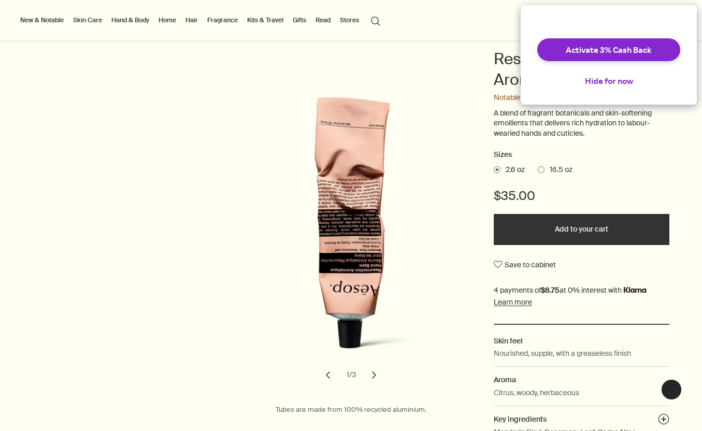
scroll to position [122, 0]
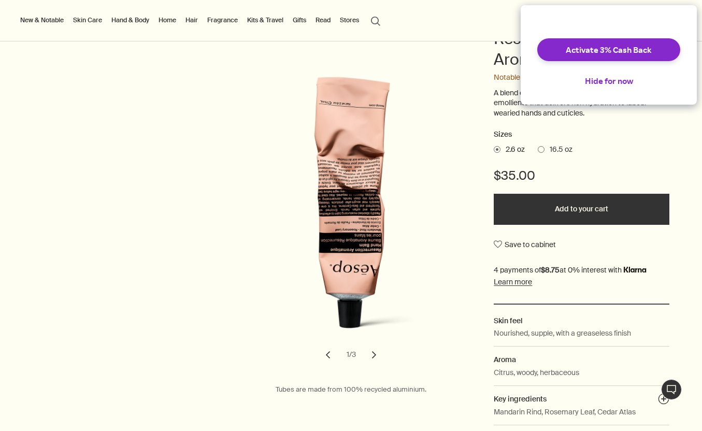
click at [545, 151] on span "16.5 oz" at bounding box center [559, 150] width 28 height 10
click at [538, 151] on input "16.5 oz" at bounding box center [538, 148] width 0 height 7
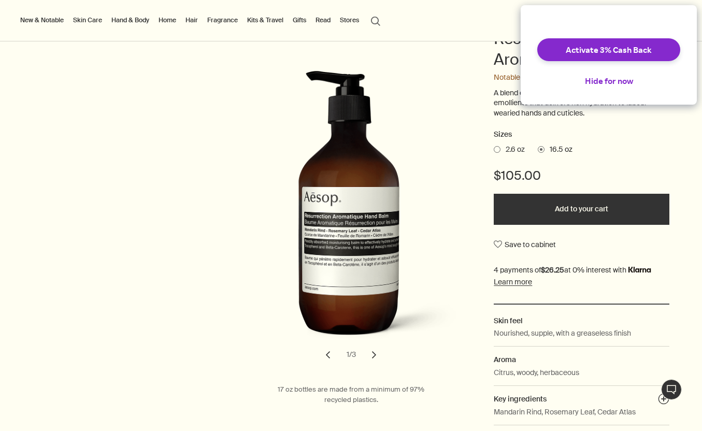
click at [494, 149] on span at bounding box center [497, 149] width 7 height 7
click at [494, 149] on input "2.6 oz" at bounding box center [494, 148] width 0 height 7
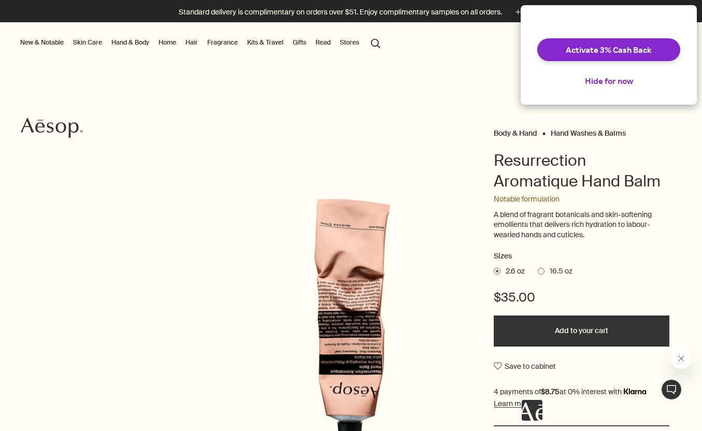
scroll to position [0, 0]
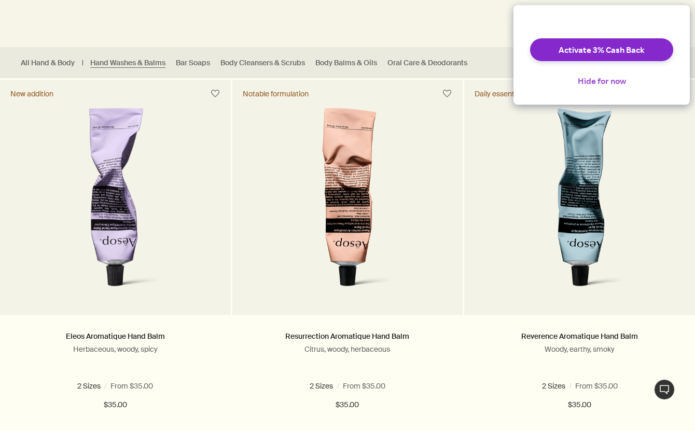
scroll to position [251, 0]
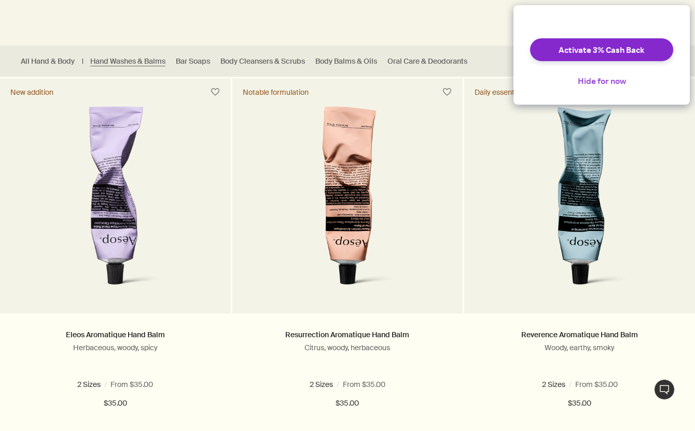
click at [604, 84] on button "Hide for now" at bounding box center [601, 80] width 65 height 23
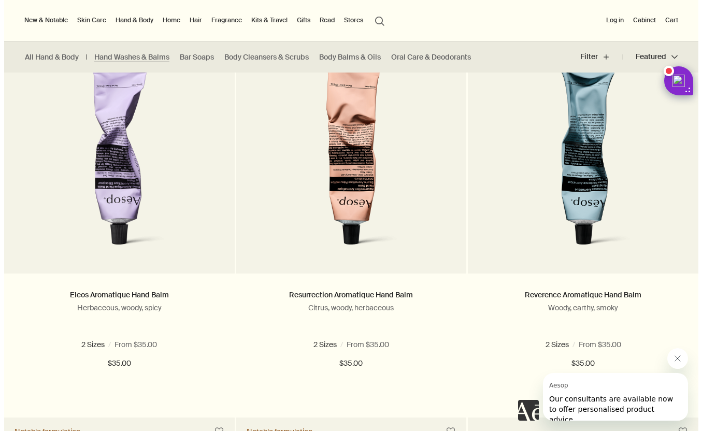
scroll to position [0, 0]
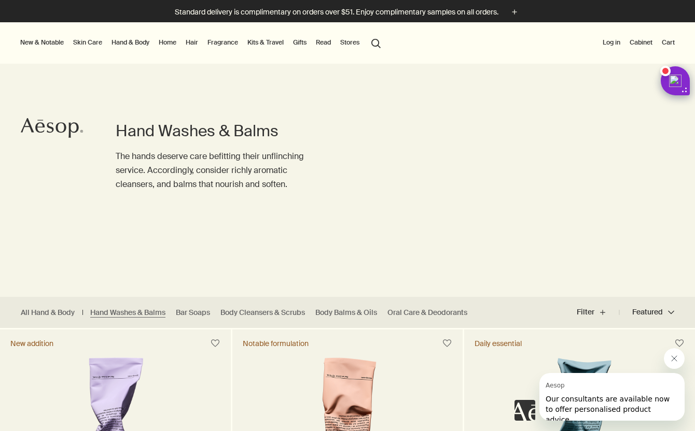
click at [137, 43] on link "Hand & Body" at bounding box center [130, 42] width 42 height 12
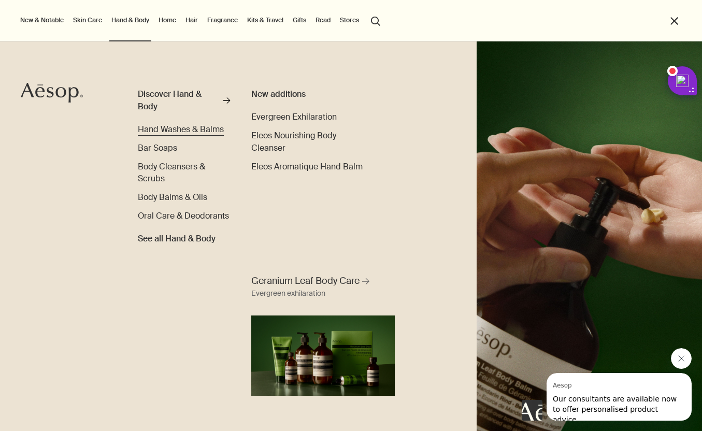
click at [173, 128] on span "Hand Washes & Balms" at bounding box center [181, 129] width 86 height 11
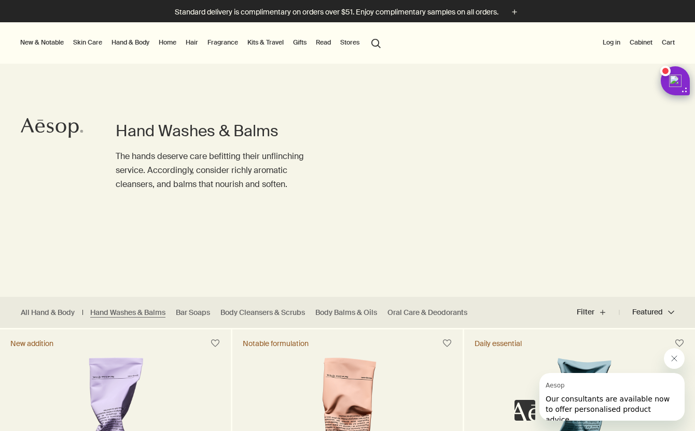
click at [129, 42] on link "Hand & Body" at bounding box center [130, 42] width 42 height 12
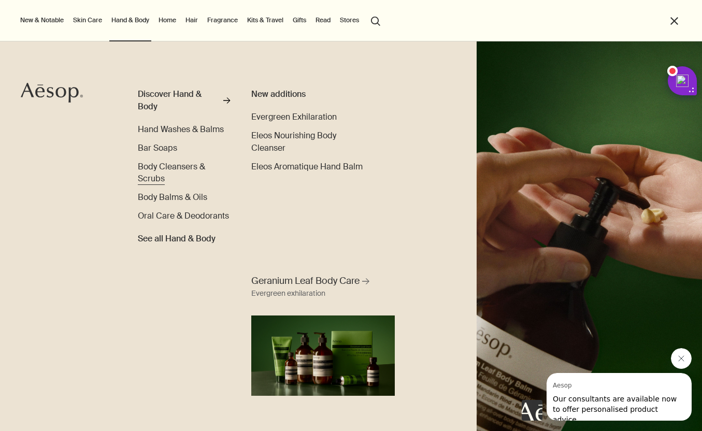
click at [191, 167] on span "Body Cleansers & Scrubs" at bounding box center [171, 172] width 67 height 23
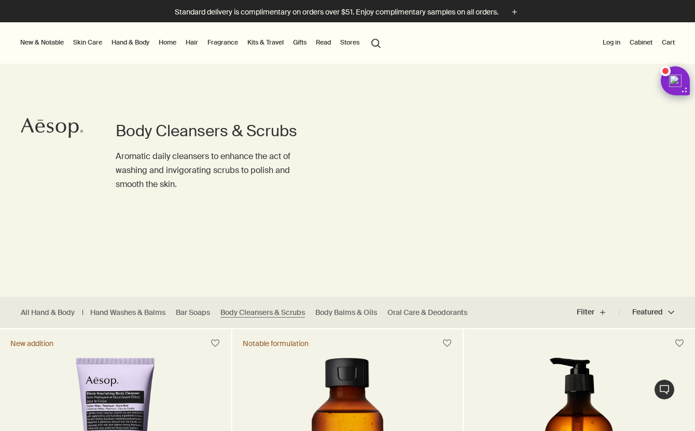
click at [133, 41] on link "Hand & Body" at bounding box center [130, 42] width 42 height 12
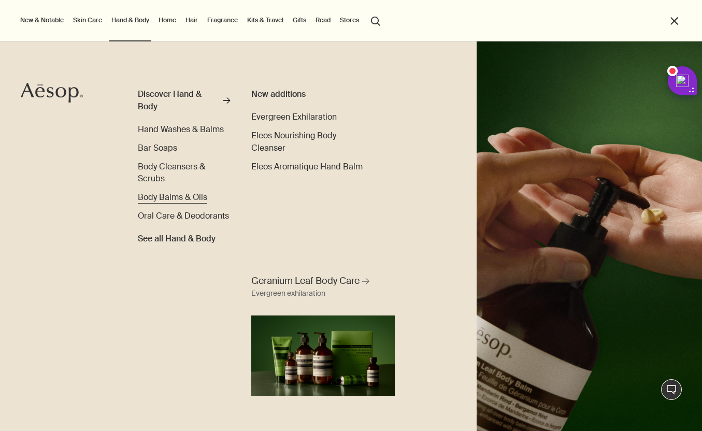
click at [186, 193] on span "Body Balms & Oils" at bounding box center [172, 197] width 69 height 11
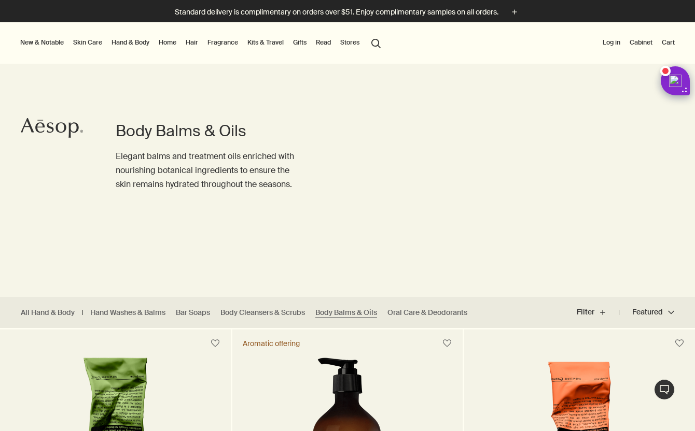
click at [104, 43] on link "Skin Care" at bounding box center [87, 42] width 33 height 12
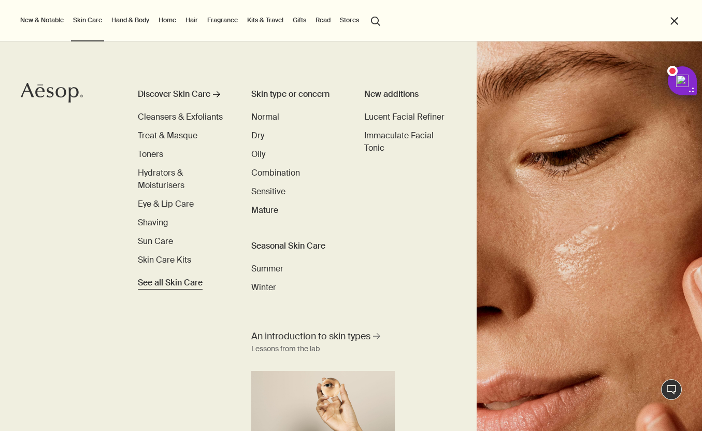
click at [193, 284] on span "See all Skin Care" at bounding box center [170, 283] width 65 height 12
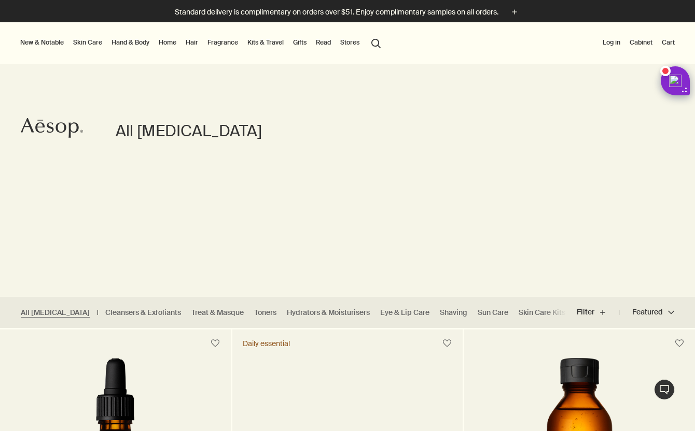
click at [128, 41] on link "Hand & Body" at bounding box center [130, 42] width 42 height 12
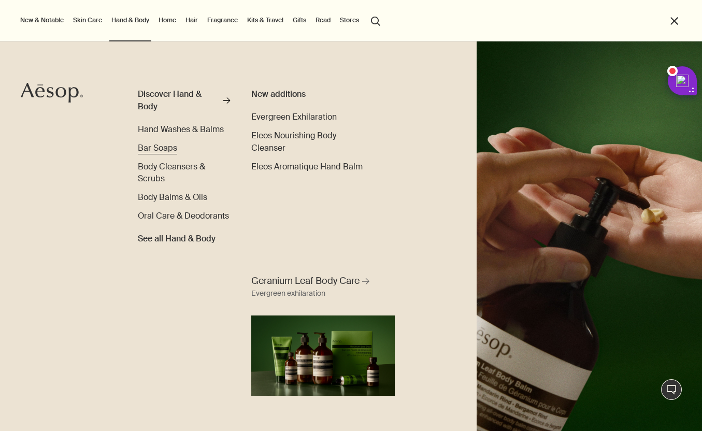
click at [171, 150] on span "Bar Soaps" at bounding box center [157, 148] width 39 height 11
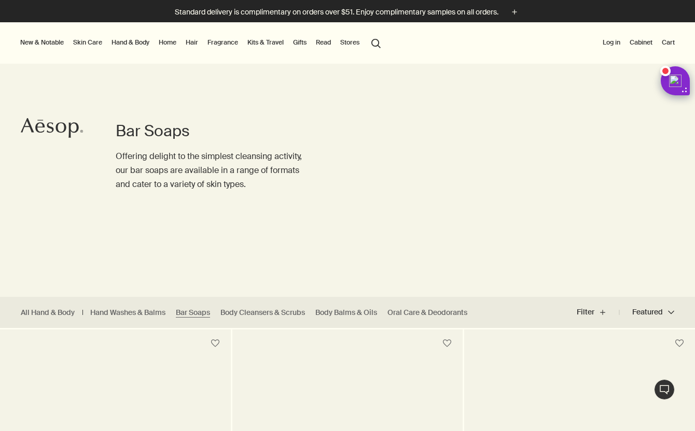
click at [139, 46] on link "Hand & Body" at bounding box center [130, 42] width 42 height 12
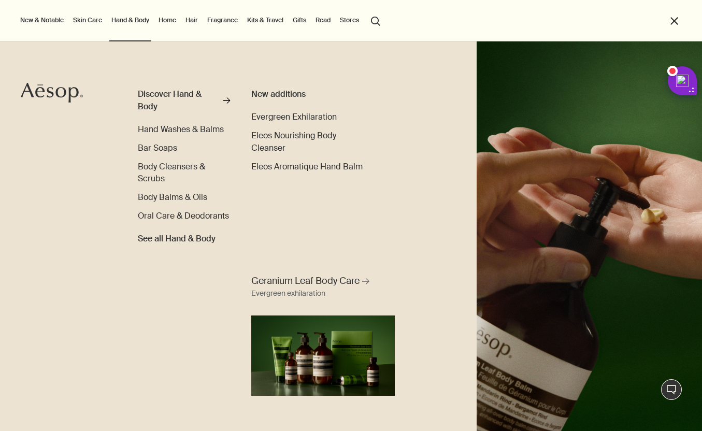
click at [301, 21] on link "Gifts" at bounding box center [300, 20] width 18 height 12
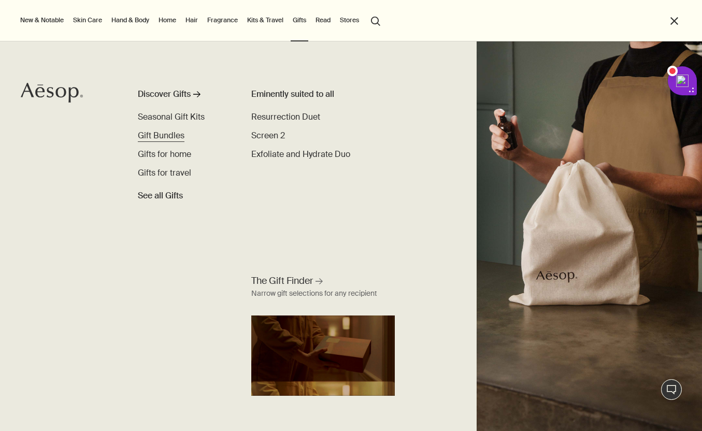
click at [167, 135] on span "Gift Bundles" at bounding box center [161, 135] width 47 height 11
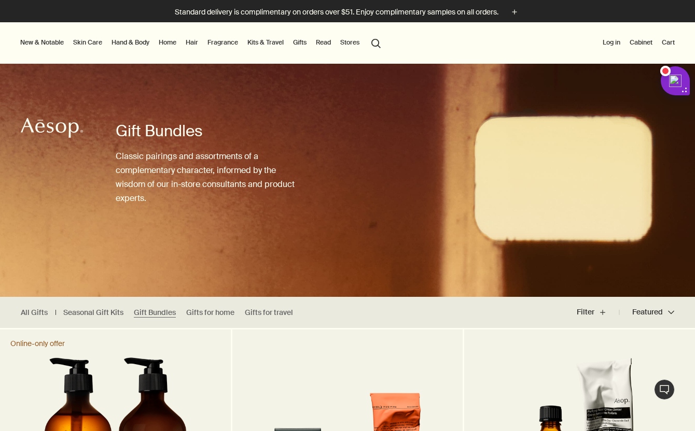
click at [175, 40] on link "Home" at bounding box center [168, 42] width 22 height 12
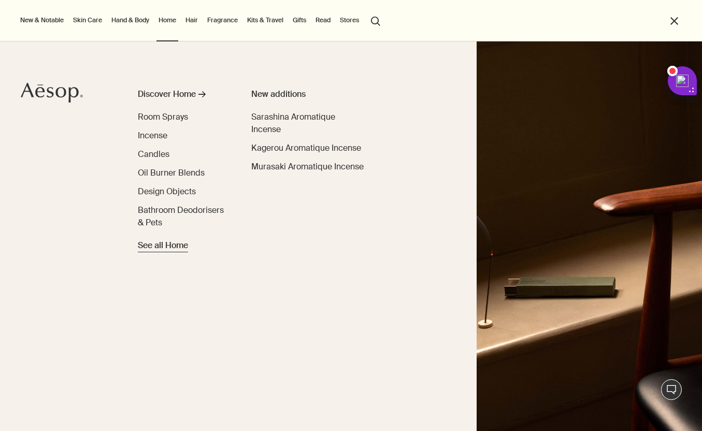
click at [163, 248] on span "See all Home" at bounding box center [163, 245] width 50 height 12
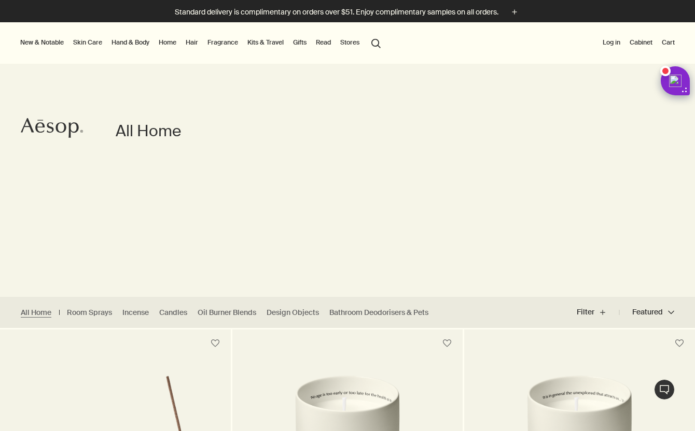
click at [192, 39] on link "Hair" at bounding box center [192, 42] width 17 height 12
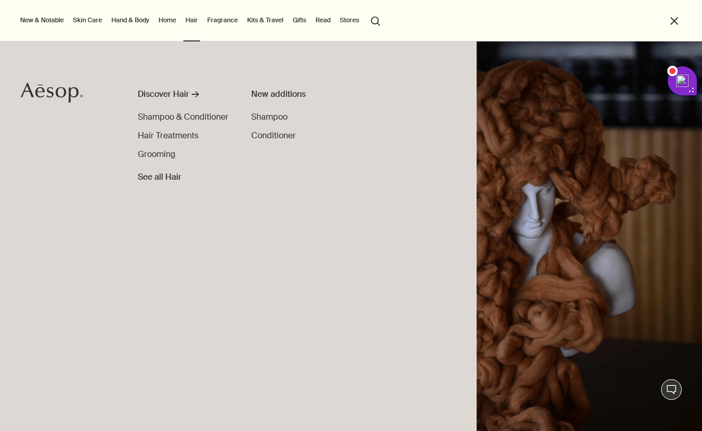
click at [137, 18] on link "Hand & Body" at bounding box center [130, 20] width 42 height 12
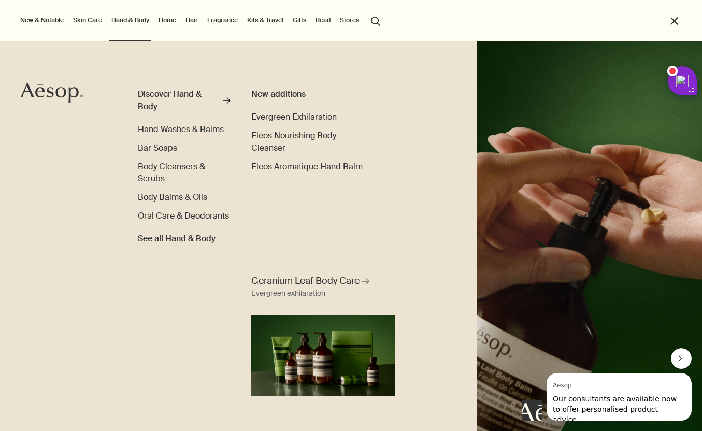
click at [185, 238] on span "See all Hand & Body" at bounding box center [177, 239] width 78 height 12
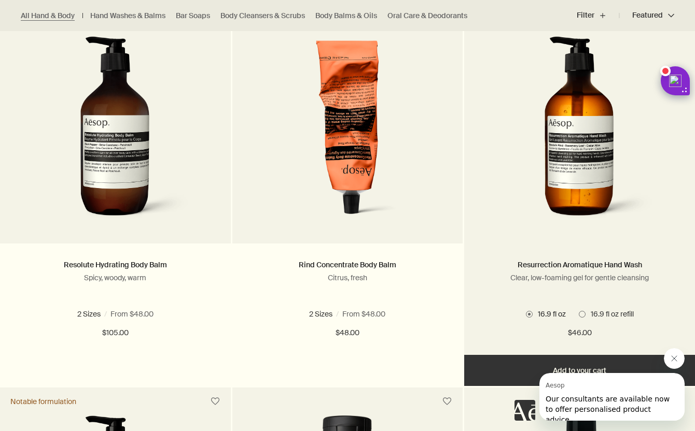
scroll to position [1081, 0]
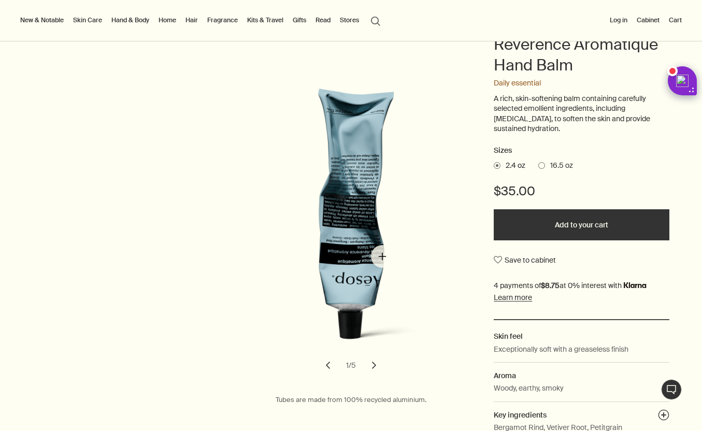
scroll to position [137, 0]
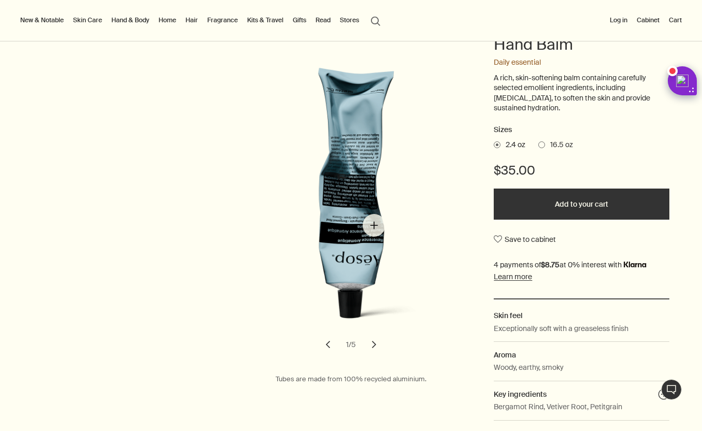
click at [373, 207] on img "Reverence Aromatique Hand Balm" at bounding box center [362, 202] width 228 height 283
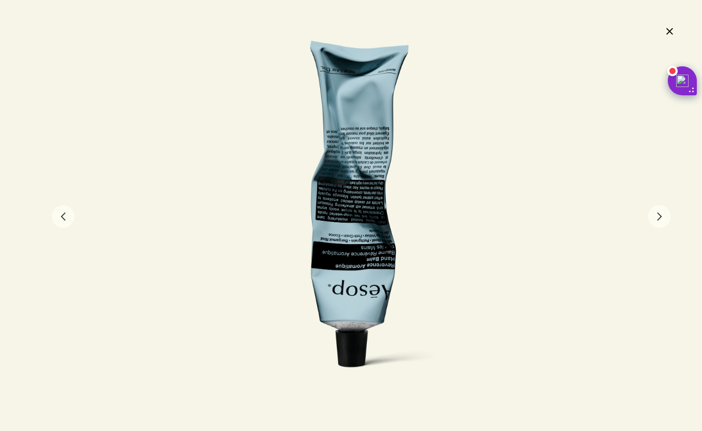
click at [667, 217] on button "chevron" at bounding box center [659, 216] width 23 height 23
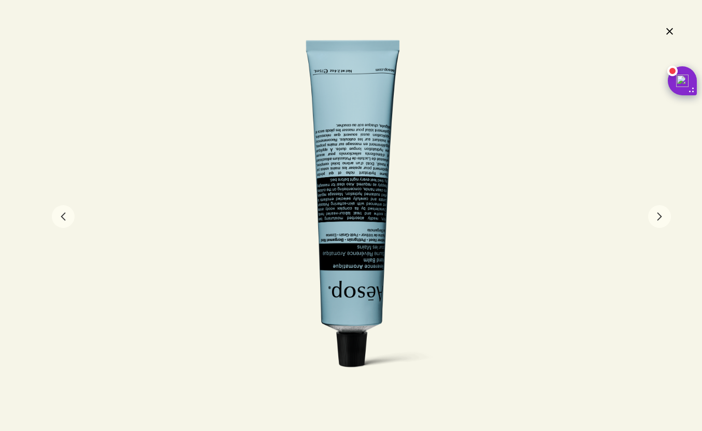
click at [667, 213] on button "chevron" at bounding box center [659, 216] width 23 height 23
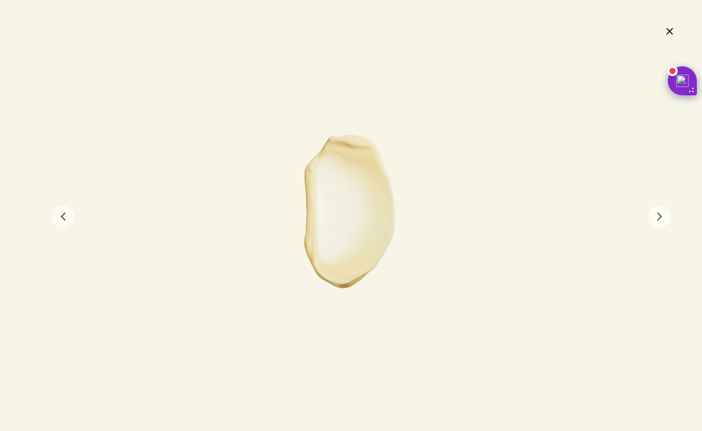
click at [664, 217] on button "chevron" at bounding box center [659, 216] width 23 height 23
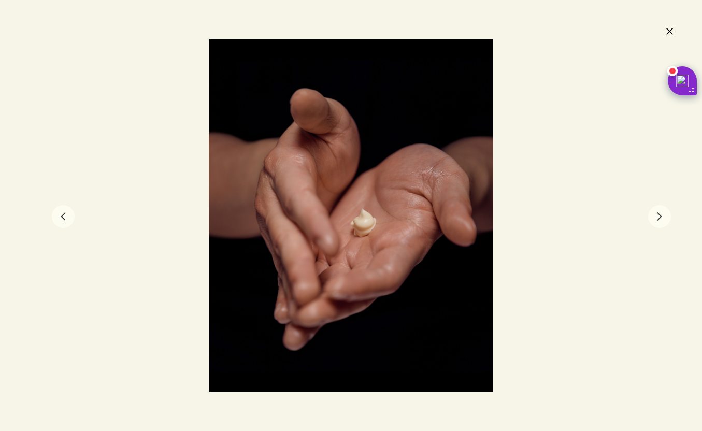
click at [664, 217] on button "chevron" at bounding box center [659, 216] width 23 height 23
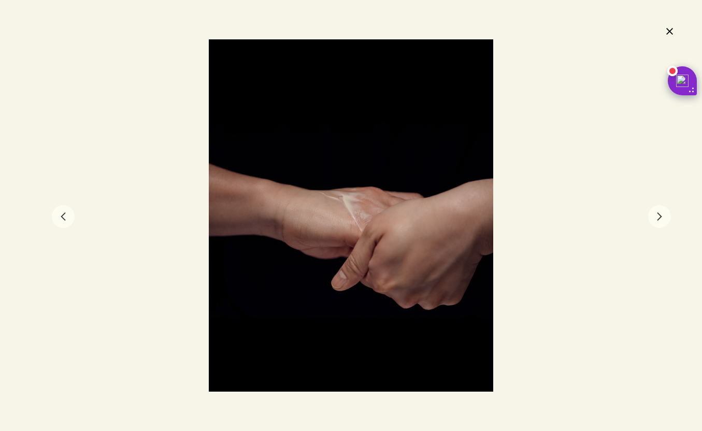
click at [661, 219] on button "chevron" at bounding box center [659, 216] width 23 height 23
